Goal: Task Accomplishment & Management: Use online tool/utility

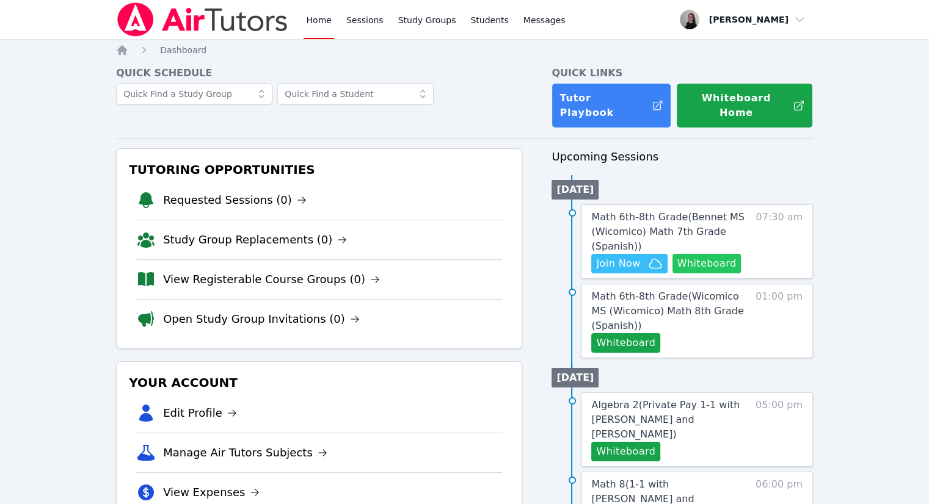
click at [725, 254] on button "Whiteboard" at bounding box center [706, 264] width 69 height 20
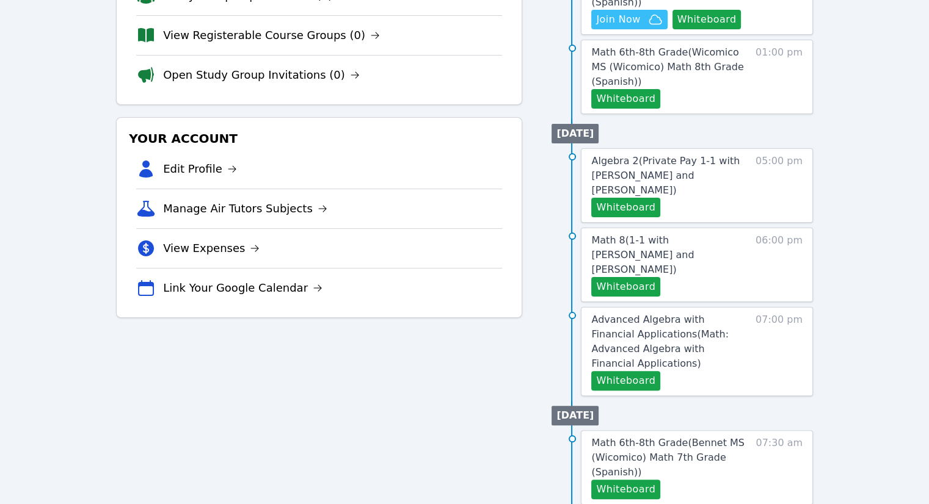
scroll to position [305, 0]
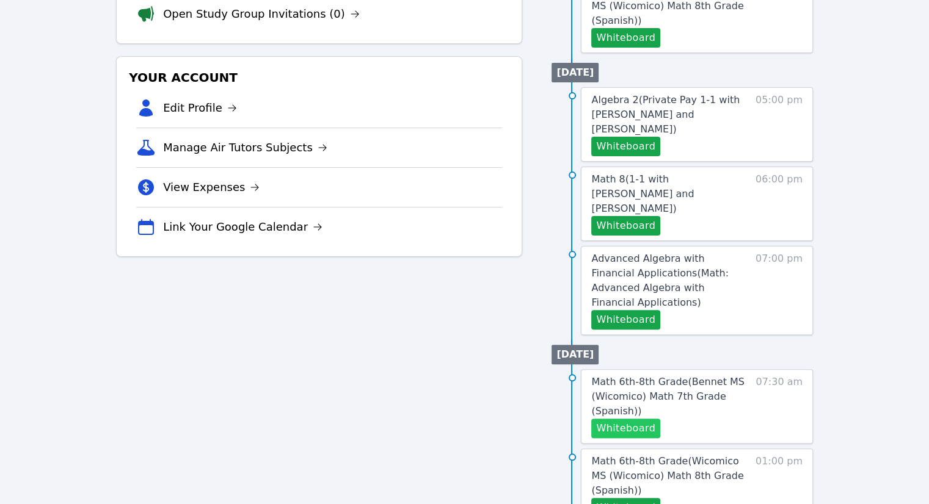
click at [644, 419] on button "Whiteboard" at bounding box center [625, 429] width 69 height 20
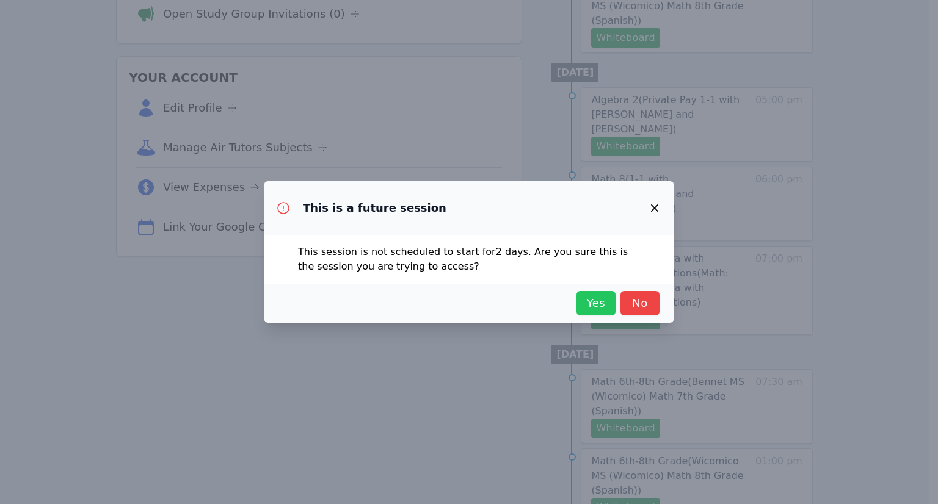
click at [600, 295] on span "Yes" at bounding box center [596, 303] width 27 height 17
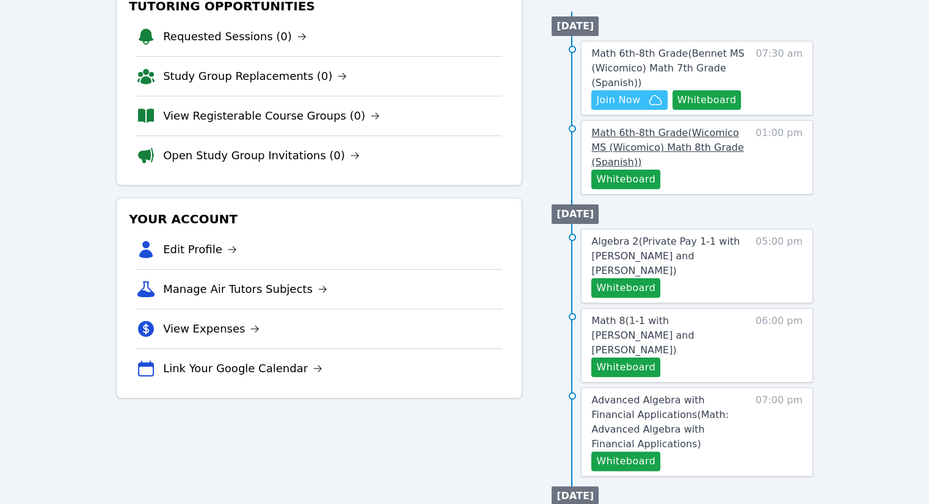
scroll to position [0, 0]
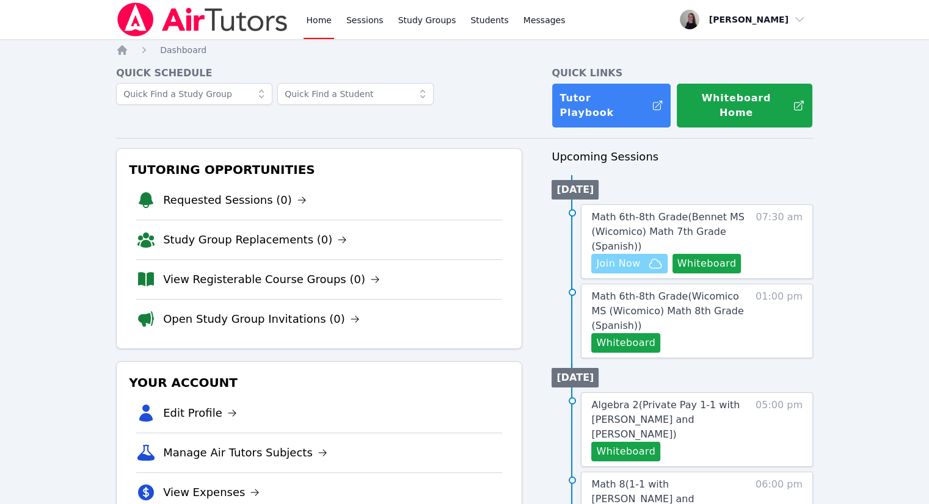
click at [624, 257] on span "Join Now" at bounding box center [618, 264] width 44 height 15
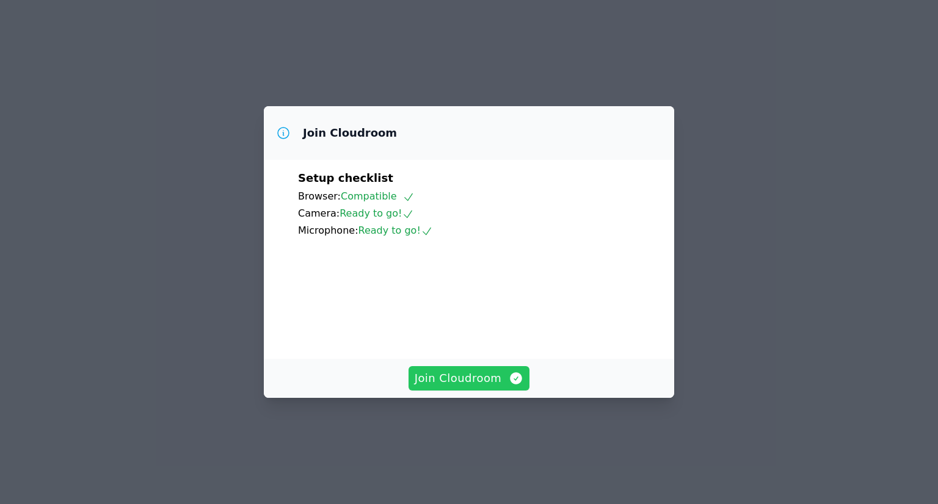
click at [463, 387] on span "Join Cloudroom" at bounding box center [469, 378] width 109 height 17
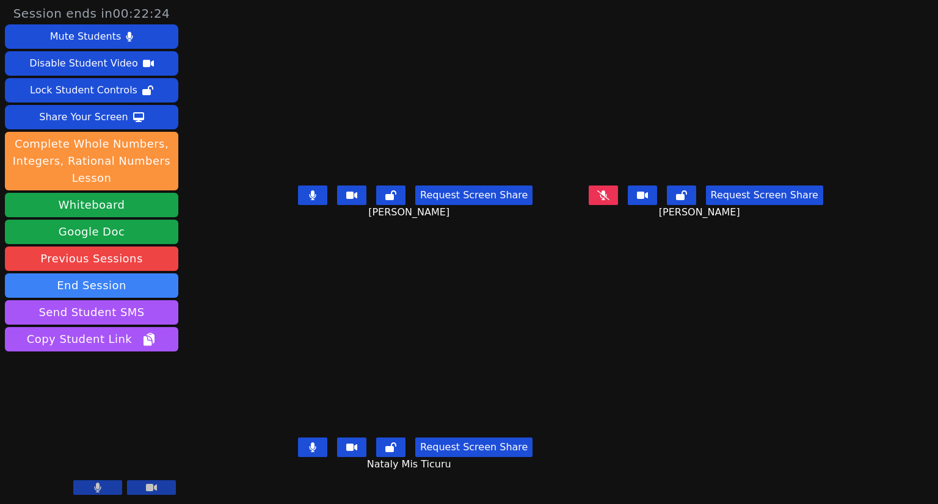
click at [309, 200] on icon at bounding box center [312, 196] width 7 height 10
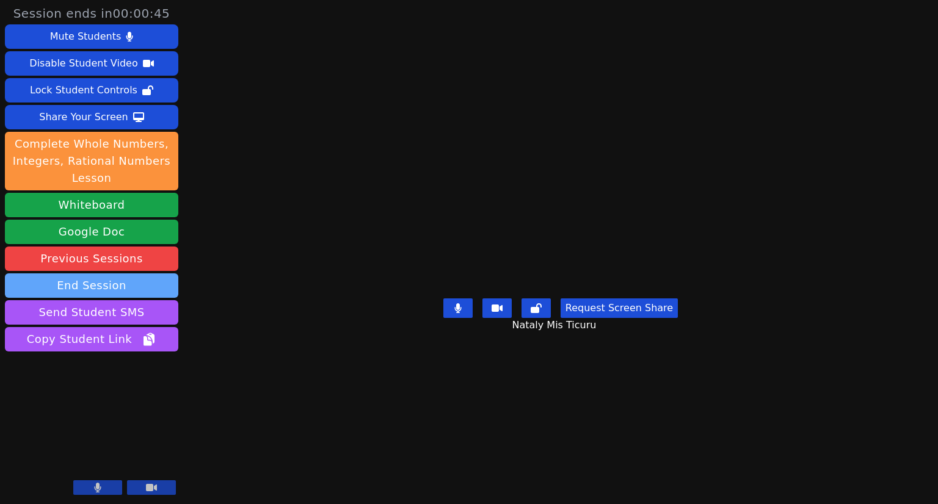
click at [128, 288] on button "End Session" at bounding box center [91, 286] width 173 height 24
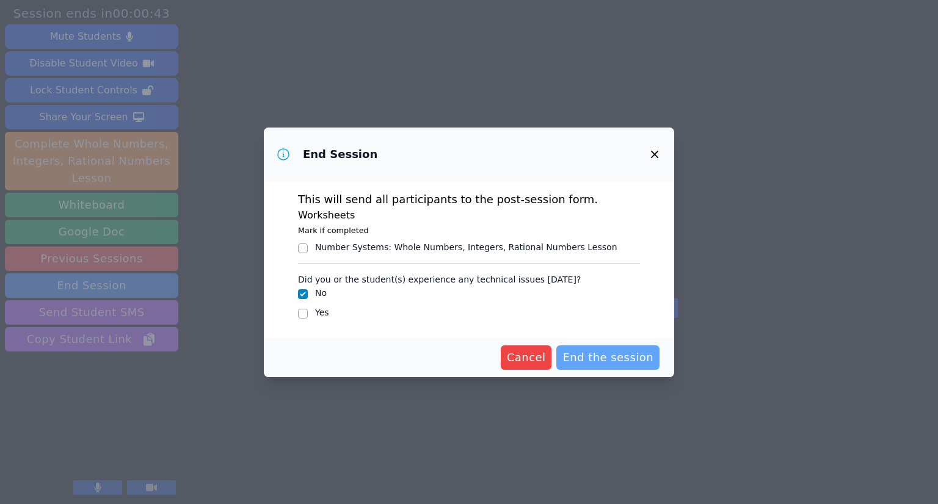
click at [624, 360] on span "End the session" at bounding box center [607, 357] width 91 height 17
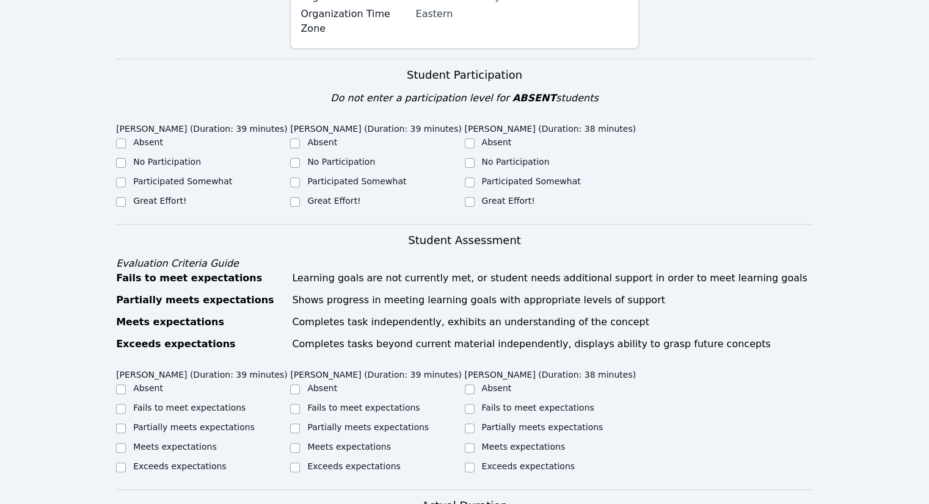
scroll to position [366, 0]
click at [120, 177] on input "Participated Somewhat" at bounding box center [121, 182] width 10 height 10
checkbox input "true"
click at [298, 177] on input "Participated Somewhat" at bounding box center [295, 182] width 10 height 10
checkbox input "true"
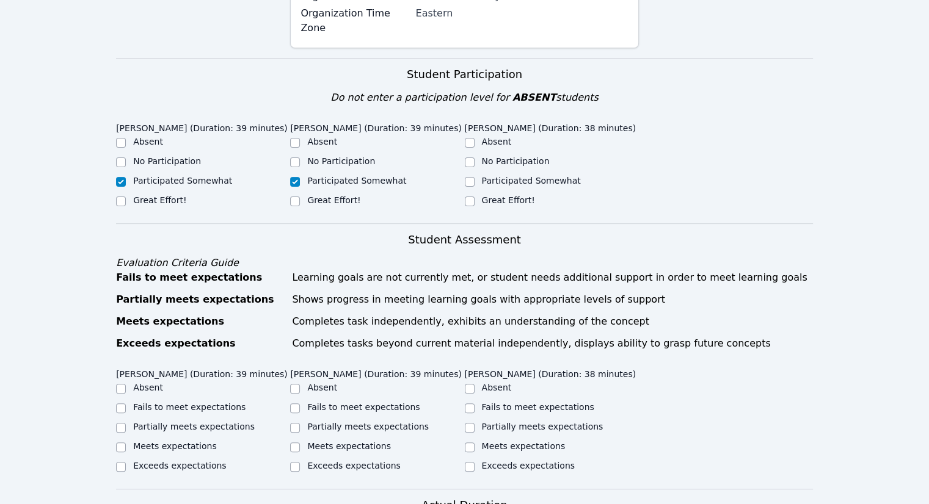
click at [474, 175] on div "Participated Somewhat" at bounding box center [552, 182] width 174 height 15
click at [471, 177] on input "Participated Somewhat" at bounding box center [470, 182] width 10 height 10
checkbox input "true"
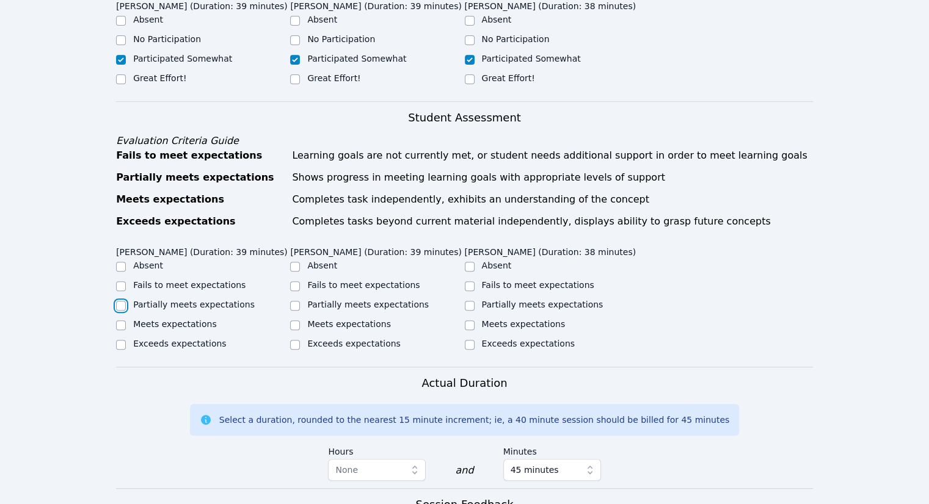
click at [125, 301] on input "Partially meets expectations" at bounding box center [121, 306] width 10 height 10
checkbox input "true"
click at [341, 319] on label "Meets expectations" at bounding box center [349, 324] width 84 height 10
click at [300, 321] on input "Meets expectations" at bounding box center [295, 326] width 10 height 10
checkbox input "true"
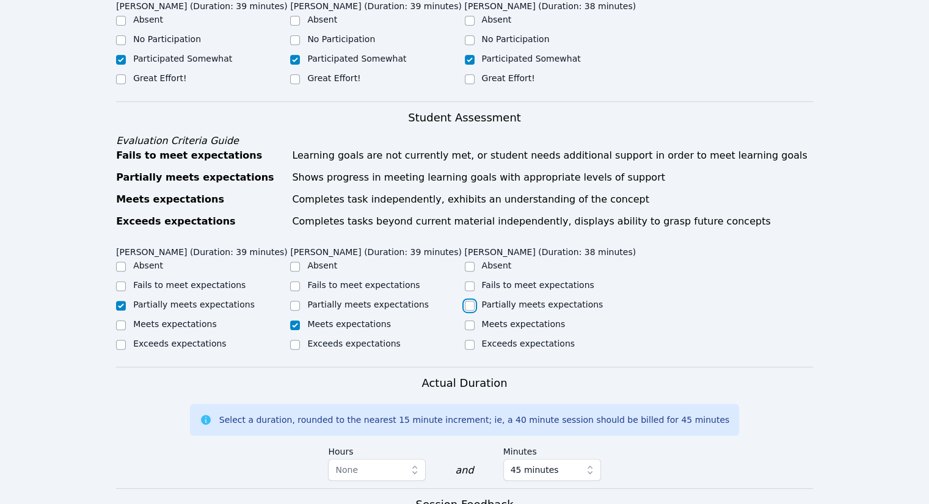
click at [472, 301] on input "Partially meets expectations" at bounding box center [470, 306] width 10 height 10
checkbox input "true"
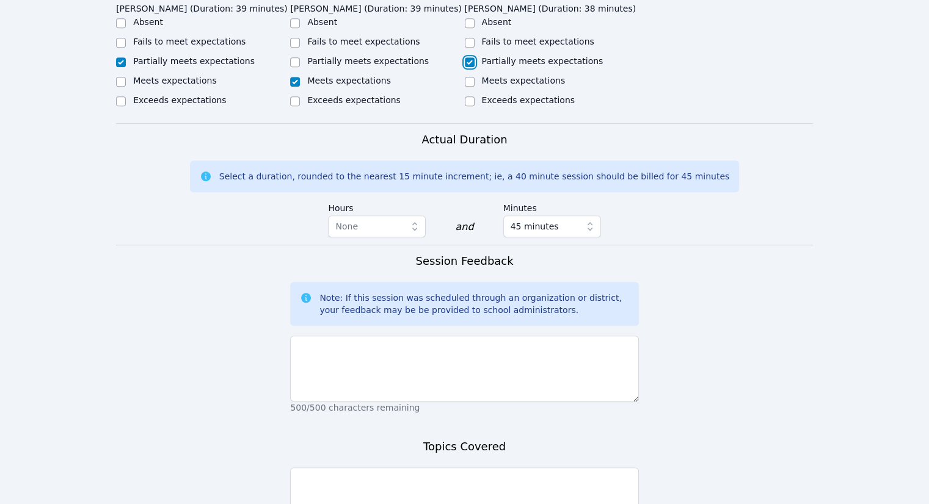
scroll to position [733, 0]
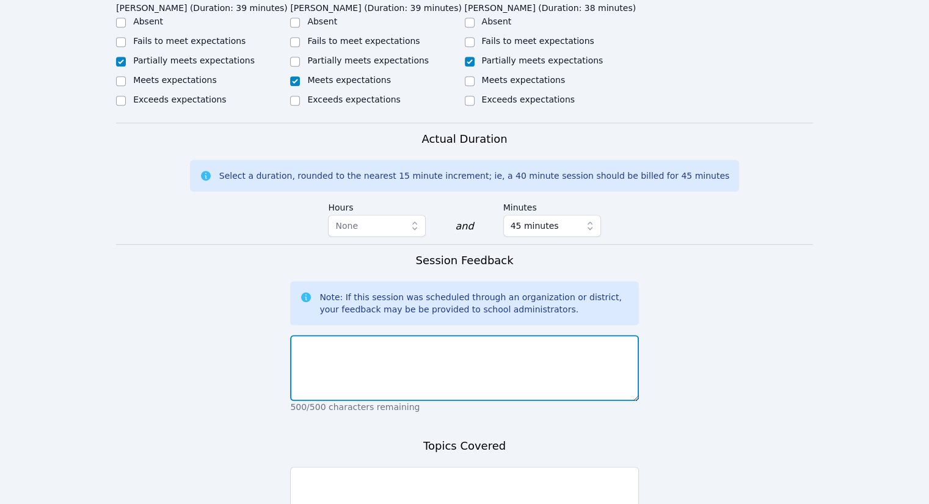
click at [446, 335] on textarea at bounding box center [464, 368] width 348 height 66
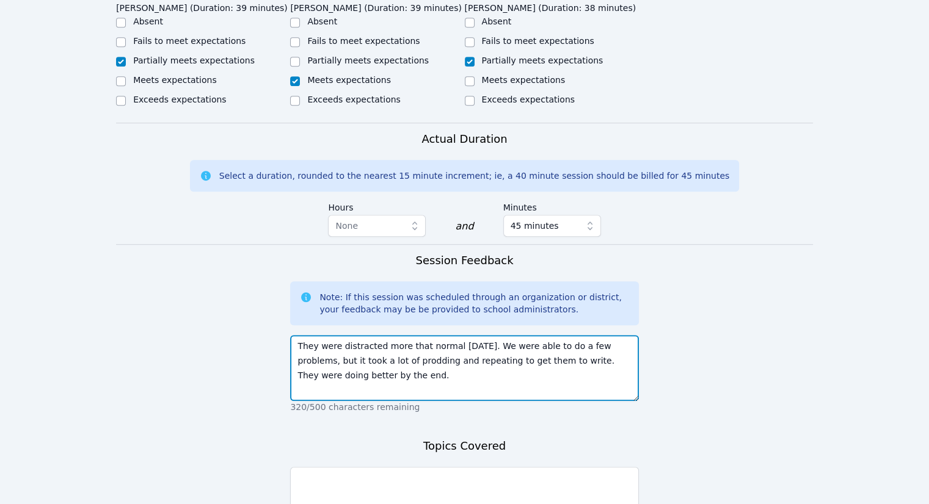
type textarea "They were distracted more that normal today. We were able to do a few problems,…"
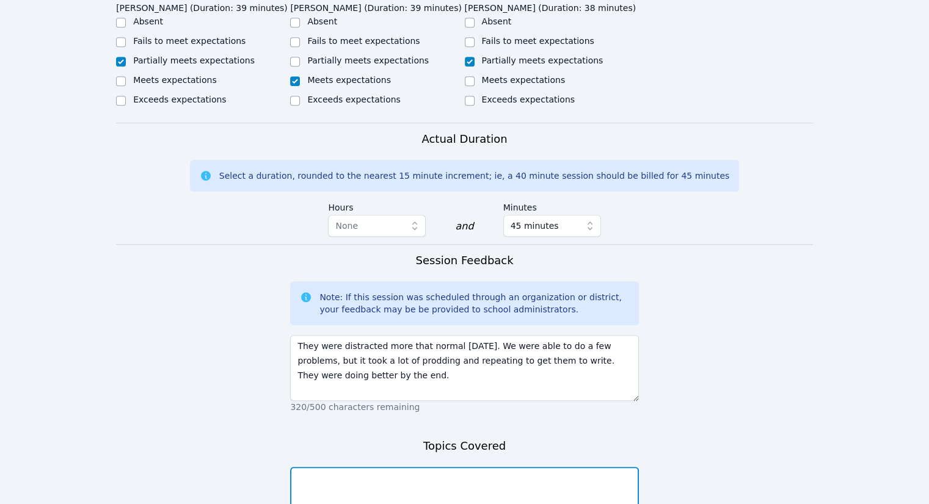
type textarea "C"
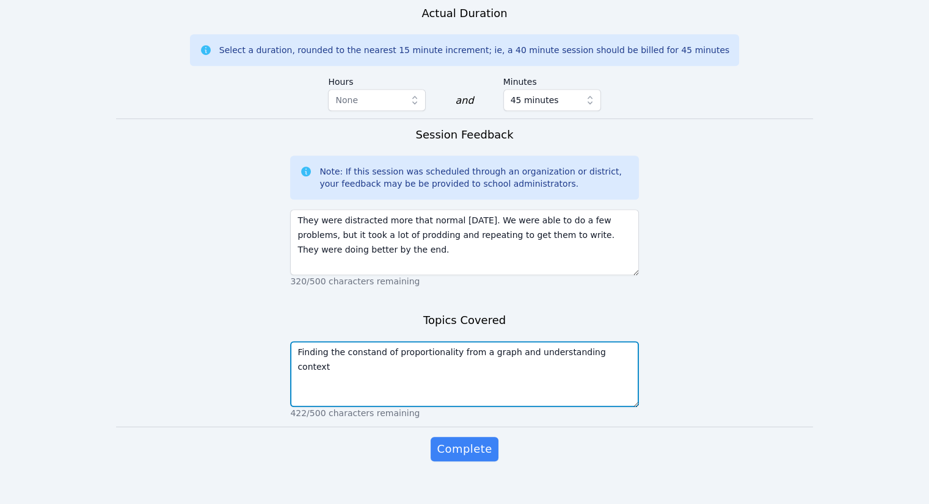
scroll to position [859, 0]
type textarea "Finding the constand of proportionality from a graph and understanding context"
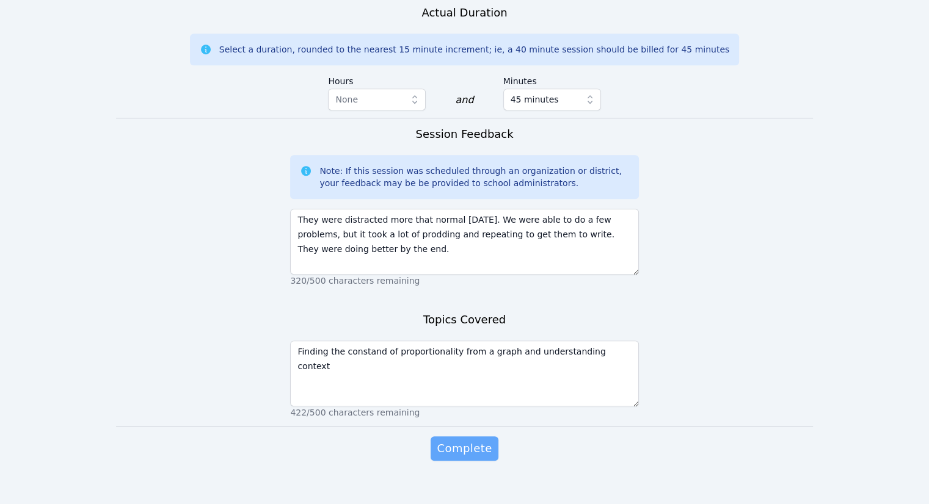
click at [487, 437] on button "Complete" at bounding box center [464, 449] width 67 height 24
